Goal: Information Seeking & Learning: Learn about a topic

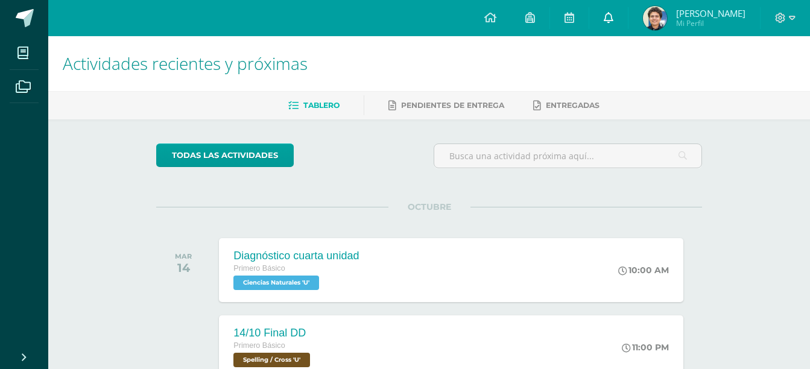
click at [611, 22] on link at bounding box center [608, 18] width 39 height 36
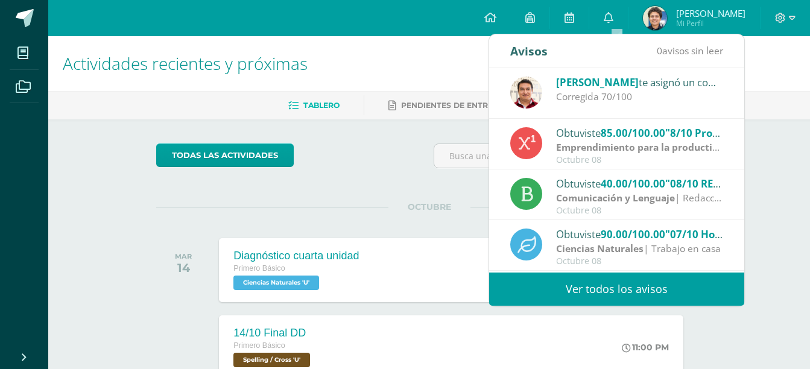
click at [655, 86] on div "[PERSON_NAME] te asignó un comentario en '19/09 Corto 2 Física' para 'Física Fu…" at bounding box center [640, 82] width 168 height 16
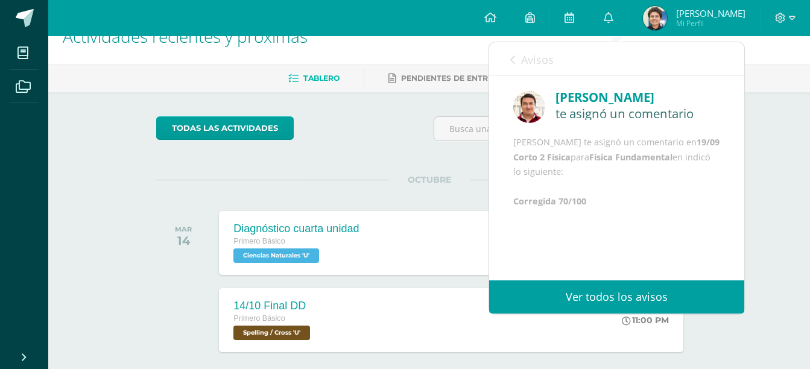
scroll to position [25, 0]
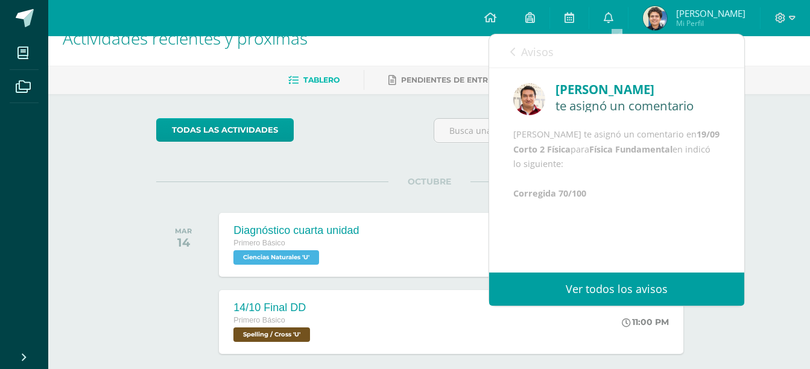
click at [521, 56] on link "Avisos" at bounding box center [531, 51] width 43 height 34
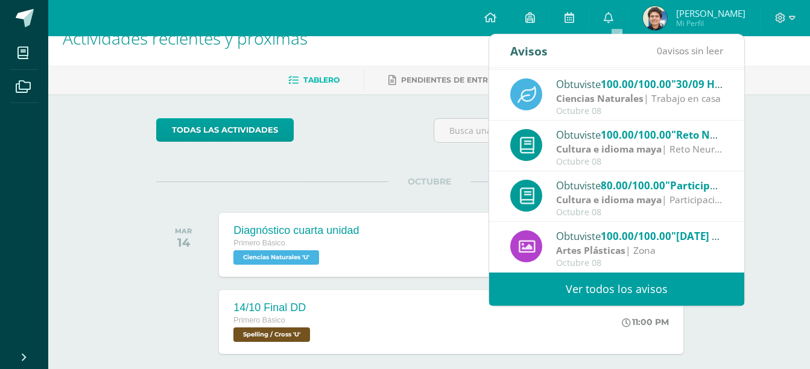
scroll to position [0, 0]
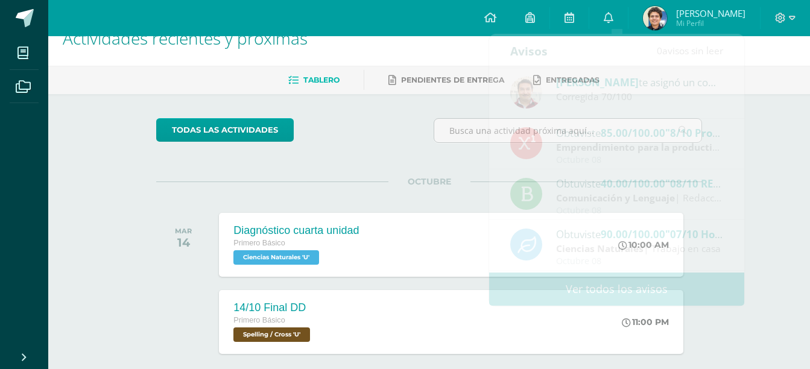
click at [756, 162] on div "Actividades recientes y próximas Tablero Pendientes de entrega Entregadas todas…" at bounding box center [429, 217] width 762 height 412
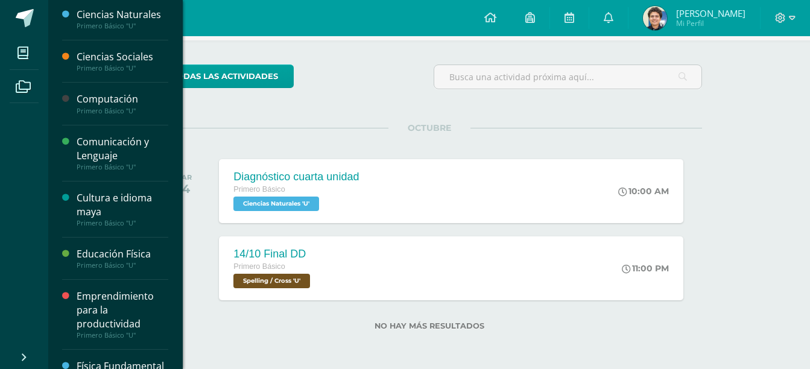
scroll to position [89, 0]
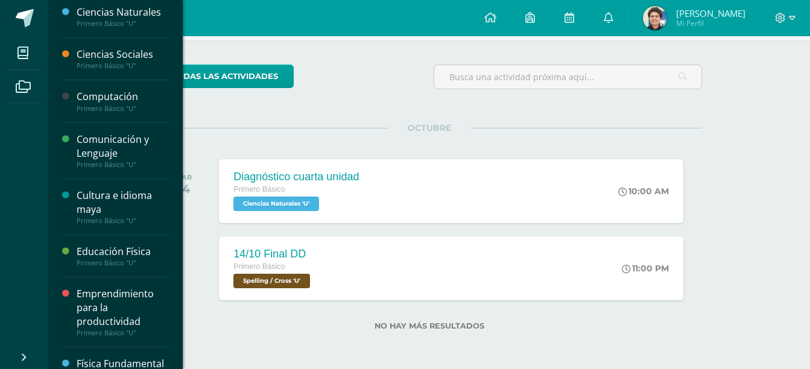
click at [122, 142] on div "Comunicación y Lenguaje" at bounding box center [123, 147] width 92 height 28
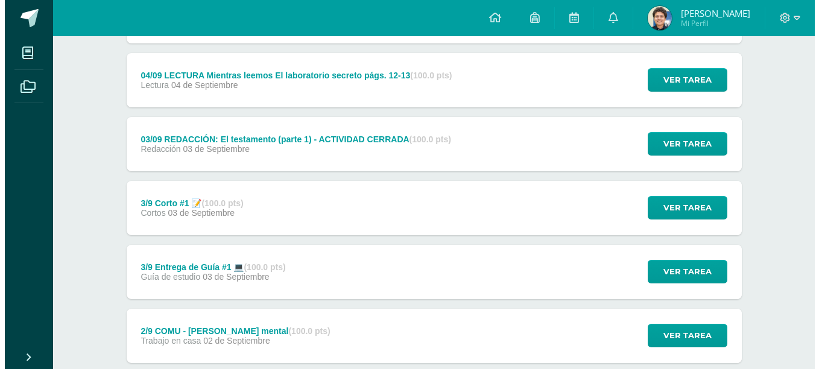
scroll to position [1684, 0]
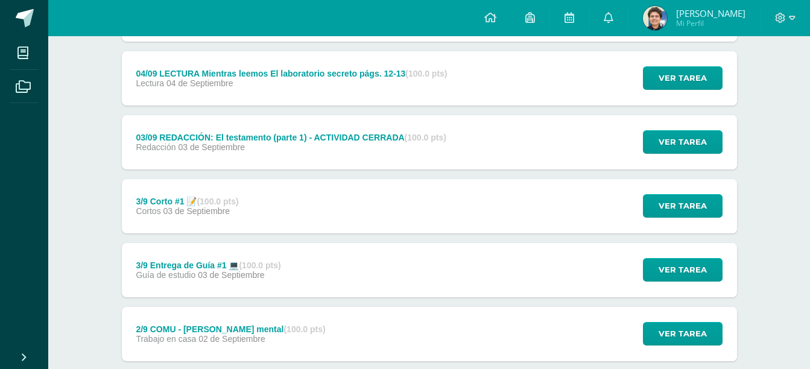
click at [220, 268] on div "3/9 Entrega de Guía #1 💻 (100.0 pts)" at bounding box center [208, 266] width 145 height 10
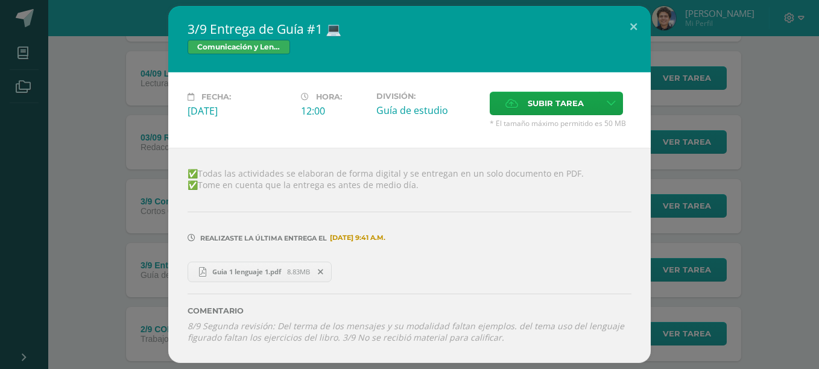
click at [274, 272] on span "Guia 1 lenguaje 1.pdf" at bounding box center [246, 271] width 81 height 9
click at [632, 24] on button at bounding box center [633, 26] width 34 height 41
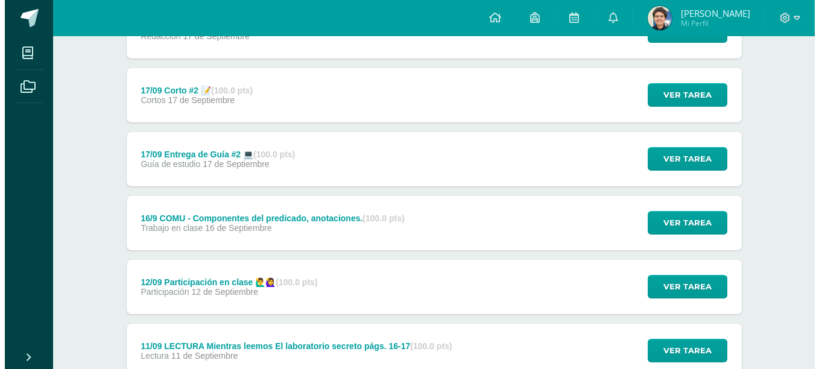
scroll to position [965, 0]
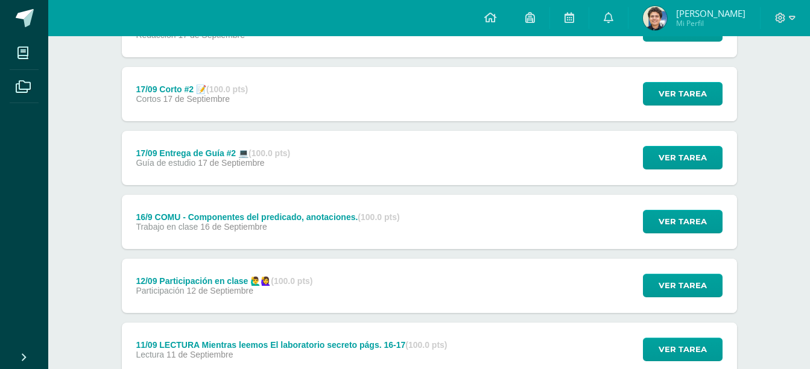
click at [356, 157] on div "17/09 Entrega de Guía #2 💻 (100.0 pts) Guía de estudio 17 de Septiembre Ver tar…" at bounding box center [429, 158] width 615 height 54
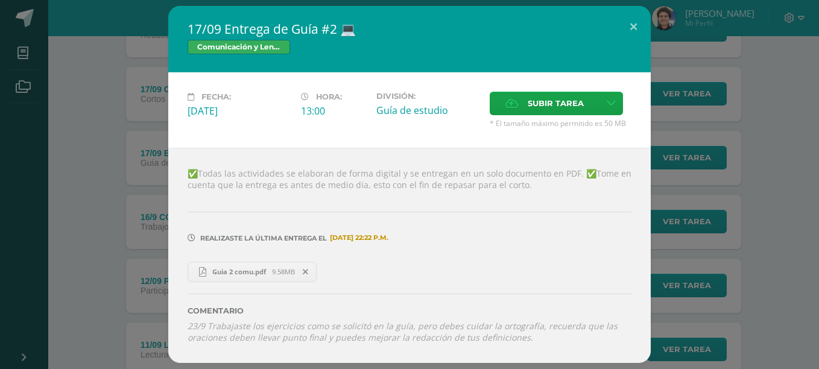
click at [267, 264] on link "Guia 2 comu.pdf 9.58MB" at bounding box center [252, 272] width 129 height 21
click at [636, 22] on button at bounding box center [633, 26] width 34 height 41
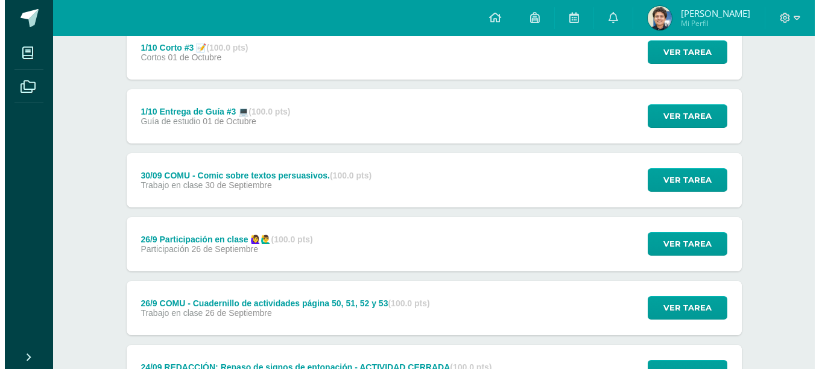
scroll to position [366, 0]
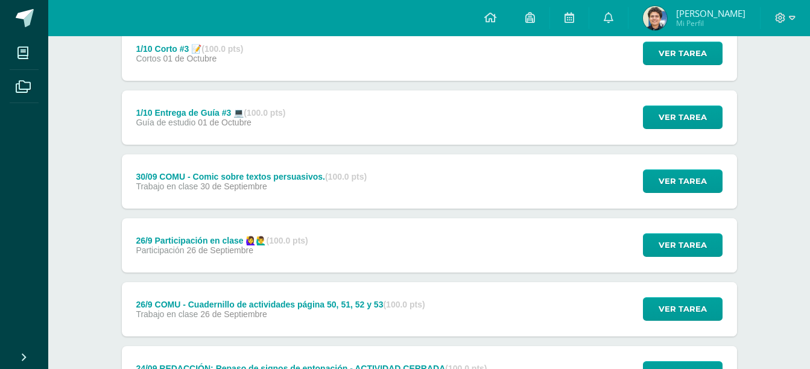
click at [348, 107] on div "1/10 Entrega de Guía #3 💻 (100.0 pts) Guía de estudio 01 de Octubre Ver tarea 1…" at bounding box center [429, 117] width 615 height 54
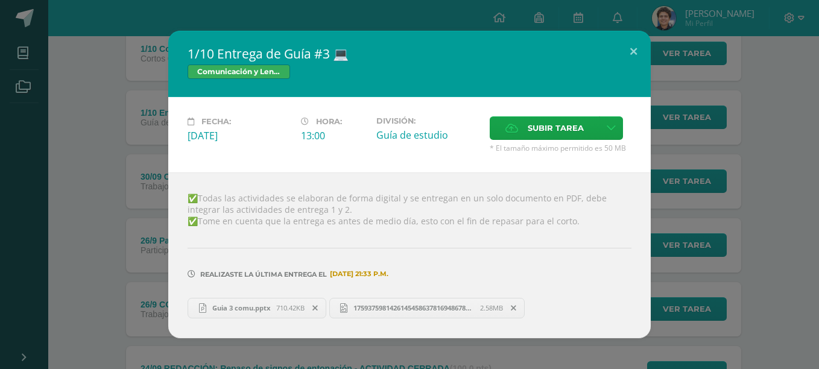
click at [267, 304] on span "Guia 3 comu.pptx" at bounding box center [241, 307] width 70 height 9
